Goal: Complete application form

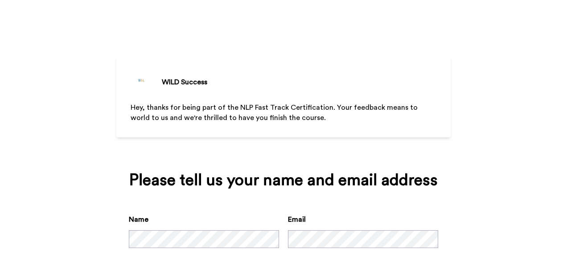
scroll to position [47, 0]
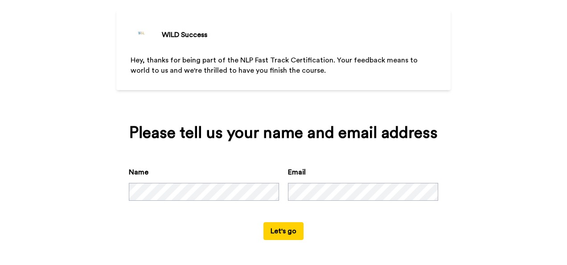
click at [293, 224] on button "Let's go" at bounding box center [283, 231] width 40 height 18
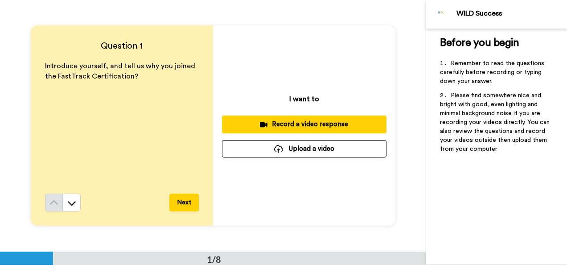
click at [304, 124] on div "Record a video response" at bounding box center [304, 123] width 150 height 9
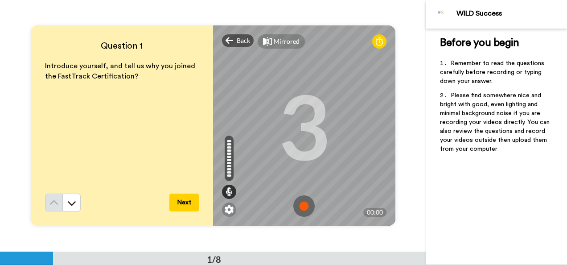
click at [183, 197] on button "Next" at bounding box center [183, 202] width 29 height 18
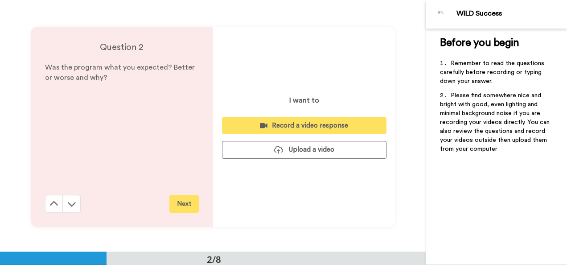
scroll to position [251, 0]
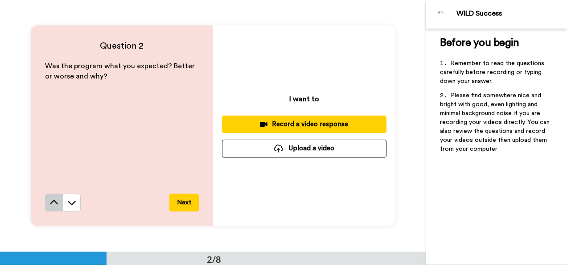
click at [45, 208] on button at bounding box center [54, 202] width 18 height 18
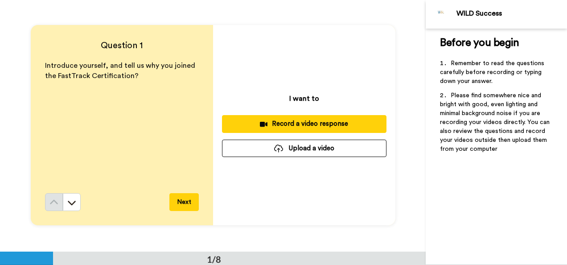
scroll to position [0, 0]
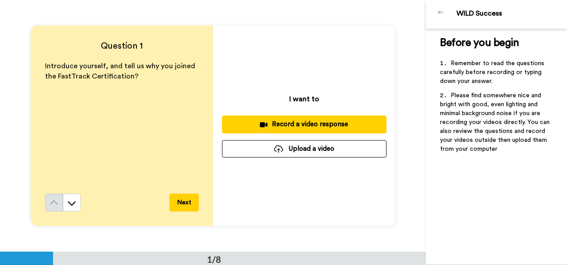
click at [290, 119] on button "Record a video response" at bounding box center [304, 123] width 164 height 17
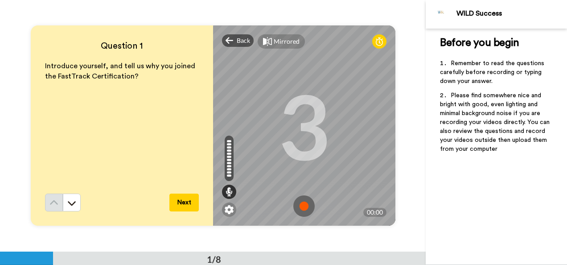
click at [302, 204] on img at bounding box center [303, 205] width 21 height 21
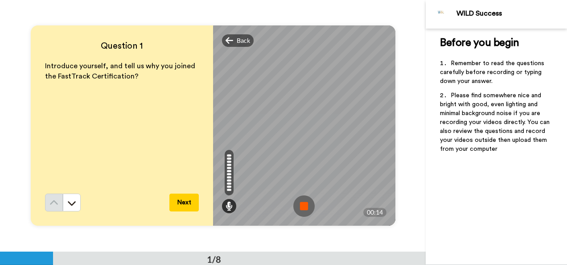
click at [306, 201] on img at bounding box center [303, 205] width 21 height 21
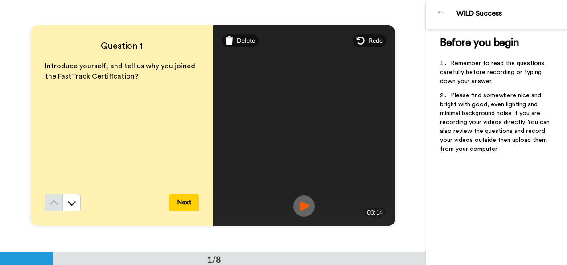
click at [185, 196] on button "Next" at bounding box center [183, 202] width 29 height 18
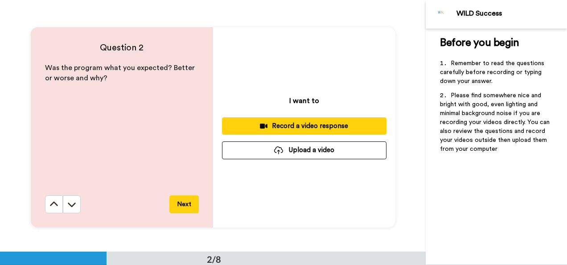
scroll to position [251, 0]
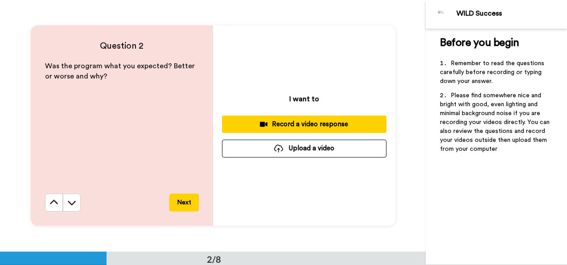
click at [325, 126] on div "Record a video response" at bounding box center [304, 123] width 150 height 9
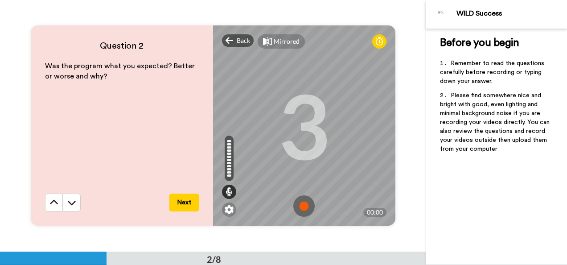
click at [303, 208] on img at bounding box center [303, 205] width 21 height 21
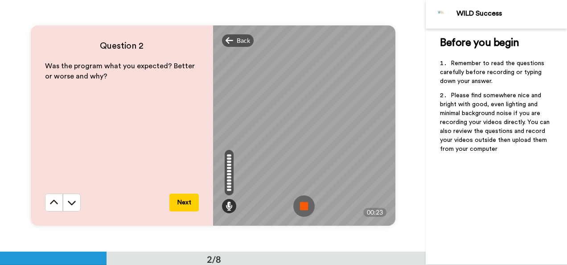
click at [304, 206] on img at bounding box center [303, 205] width 21 height 21
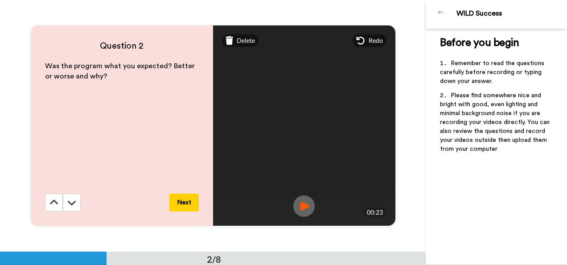
click at [187, 197] on button "Next" at bounding box center [183, 202] width 29 height 18
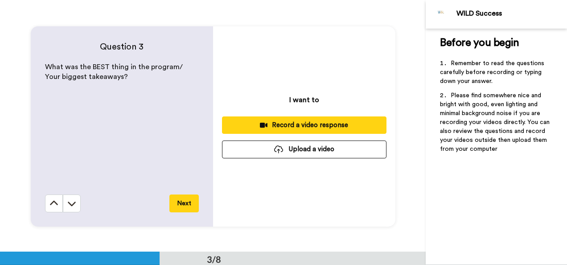
scroll to position [503, 0]
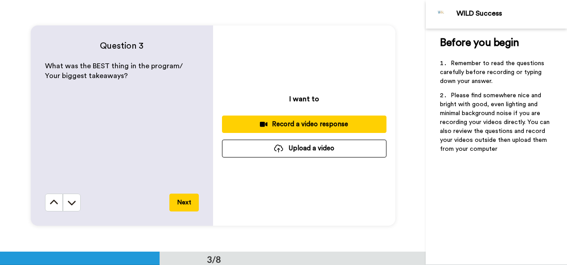
click at [308, 120] on div "Record a video response" at bounding box center [304, 123] width 150 height 9
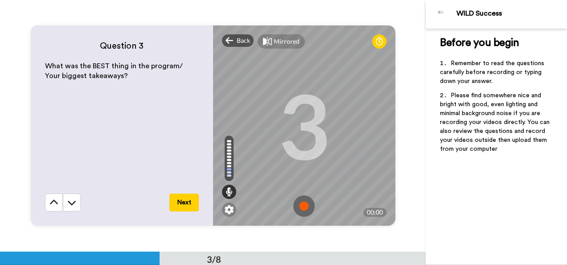
click at [298, 207] on img at bounding box center [303, 205] width 21 height 21
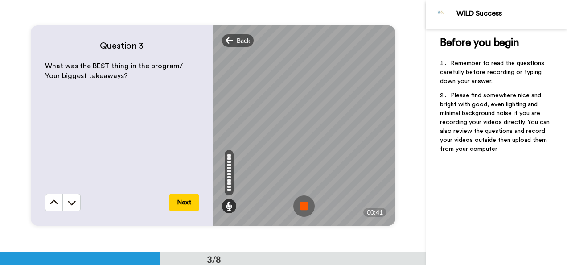
click at [302, 205] on img at bounding box center [303, 205] width 21 height 21
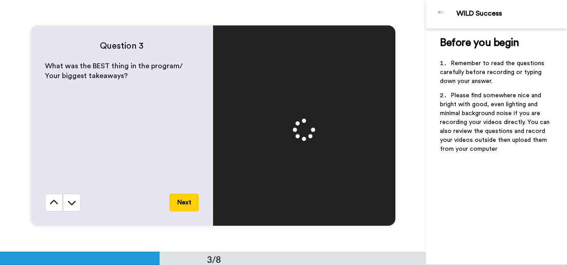
click at [183, 200] on button "Next" at bounding box center [183, 202] width 29 height 18
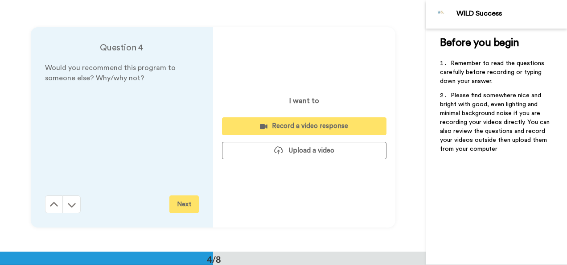
scroll to position [754, 0]
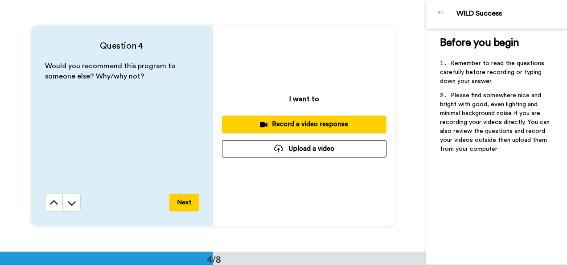
click at [279, 121] on div "Record a video response" at bounding box center [304, 123] width 150 height 9
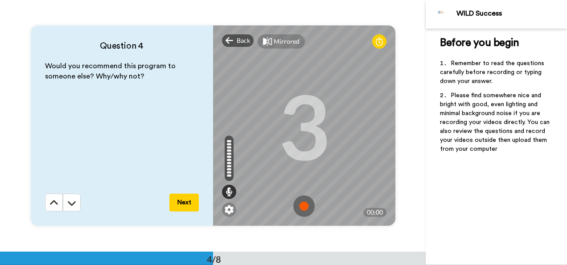
click at [303, 197] on img at bounding box center [303, 205] width 21 height 21
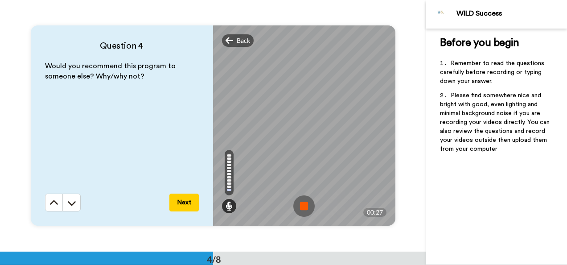
click at [306, 204] on img at bounding box center [303, 205] width 21 height 21
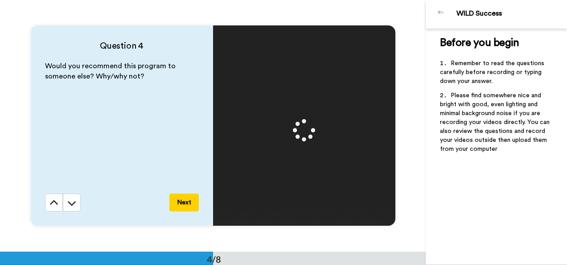
click at [185, 200] on button "Next" at bounding box center [183, 202] width 29 height 18
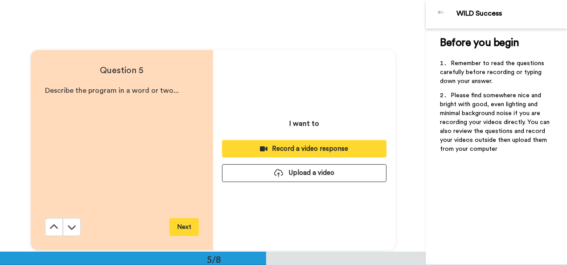
scroll to position [1005, 0]
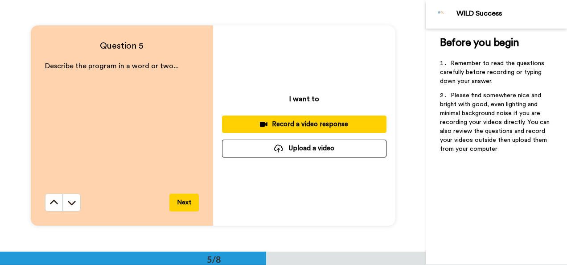
click at [319, 121] on div "Record a video response" at bounding box center [304, 123] width 150 height 9
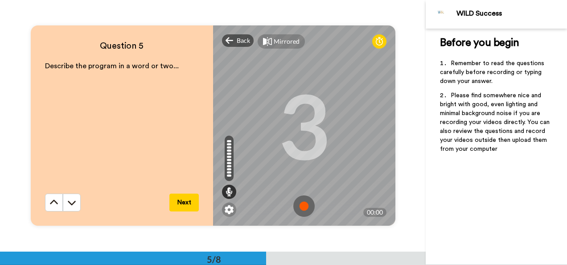
click at [302, 198] on img at bounding box center [303, 205] width 21 height 21
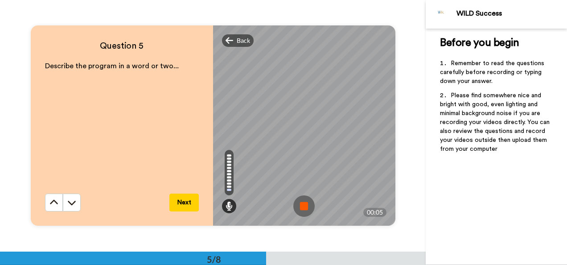
click at [305, 205] on img at bounding box center [303, 205] width 21 height 21
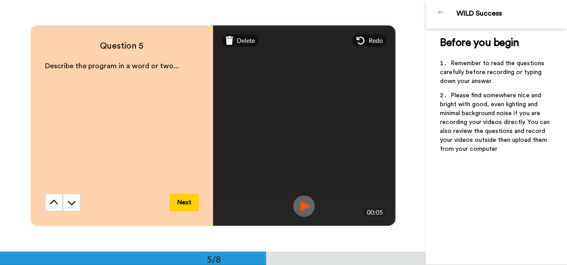
click at [304, 201] on img at bounding box center [303, 205] width 21 height 21
click at [181, 197] on button "Next" at bounding box center [183, 202] width 29 height 18
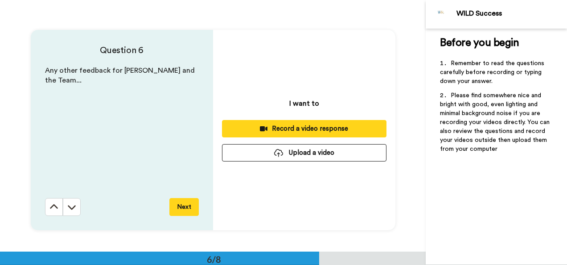
scroll to position [1257, 0]
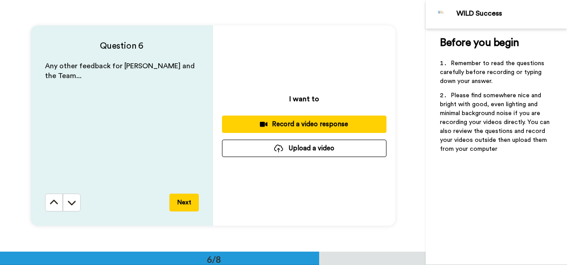
click at [316, 124] on div "Record a video response" at bounding box center [304, 123] width 150 height 9
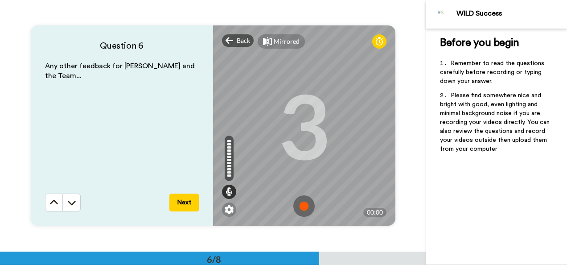
click at [301, 205] on img at bounding box center [303, 205] width 21 height 21
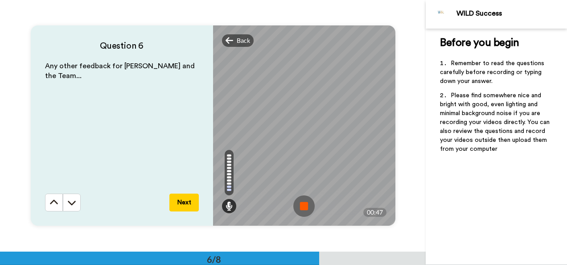
click at [308, 203] on img at bounding box center [303, 205] width 21 height 21
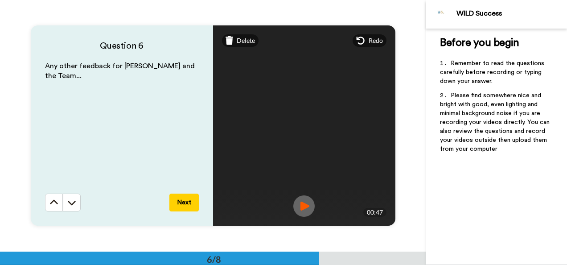
click at [184, 201] on button "Next" at bounding box center [183, 202] width 29 height 18
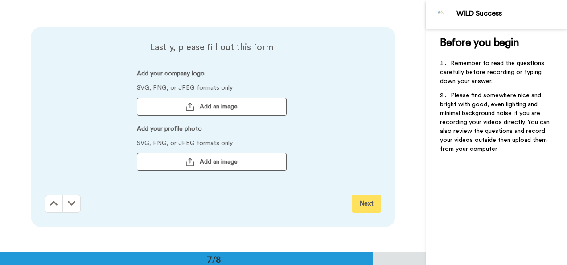
scroll to position [1507, 0]
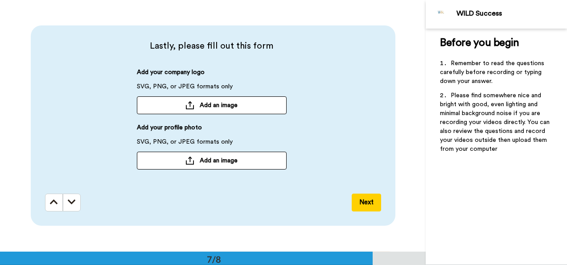
click at [216, 163] on span "Add an image" at bounding box center [219, 160] width 38 height 9
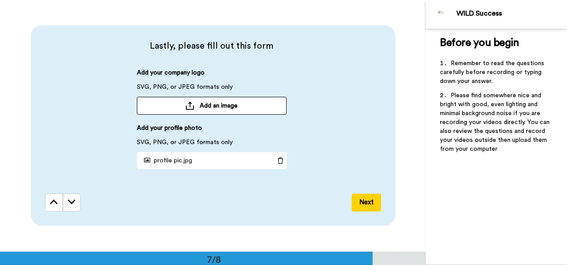
click at [226, 103] on span "Add an image" at bounding box center [219, 105] width 38 height 9
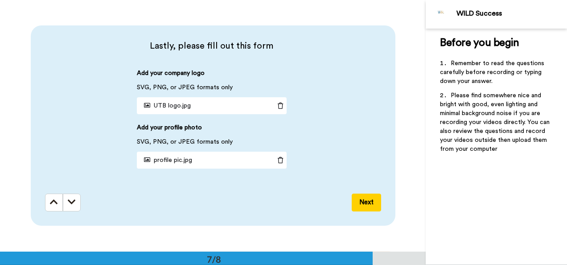
click at [365, 201] on button "Next" at bounding box center [366, 202] width 29 height 18
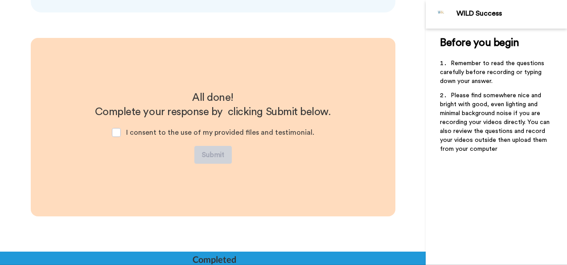
scroll to position [1722, 0]
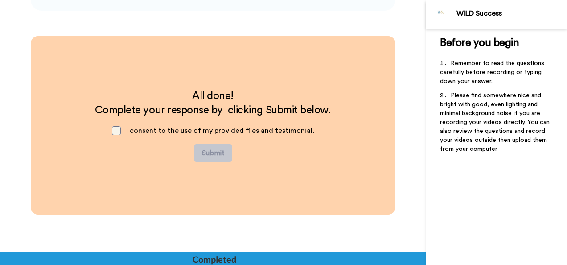
click at [119, 130] on span at bounding box center [116, 130] width 9 height 9
click at [216, 153] on button "Submit" at bounding box center [212, 153] width 37 height 18
